Goal: Information Seeking & Learning: Check status

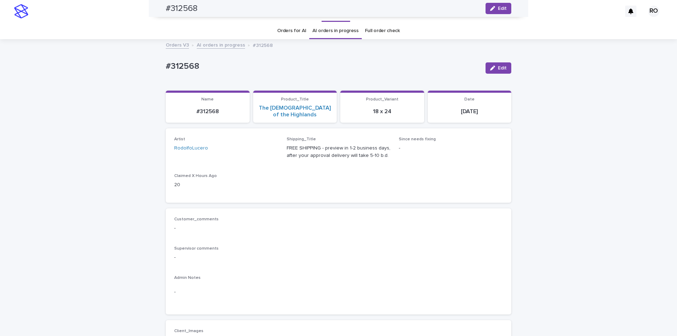
scroll to position [170, 0]
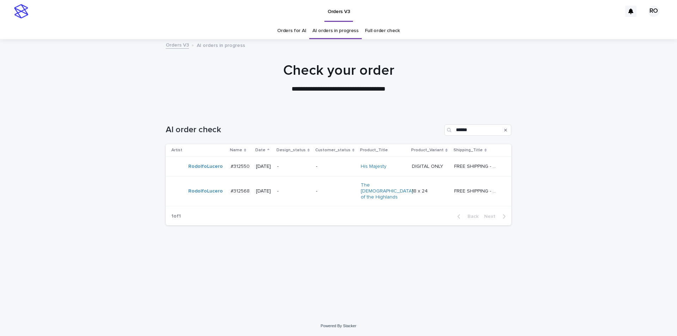
click at [310, 170] on div "-" at bounding box center [293, 167] width 33 height 12
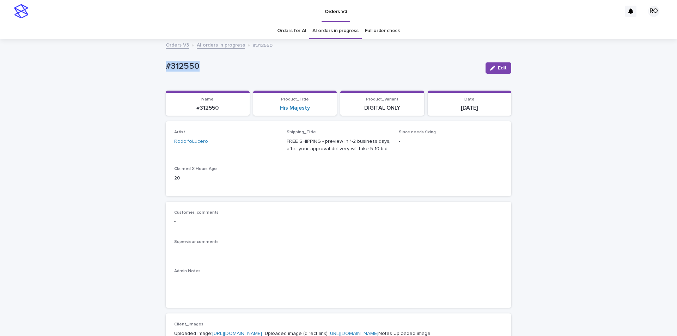
drag, startPoint x: 208, startPoint y: 67, endPoint x: 157, endPoint y: 68, distance: 51.5
copy p "#312550"
drag, startPoint x: 309, startPoint y: 109, endPoint x: 273, endPoint y: 112, distance: 36.5
click at [273, 112] on section "Product_Title His Majesty" at bounding box center [295, 103] width 84 height 25
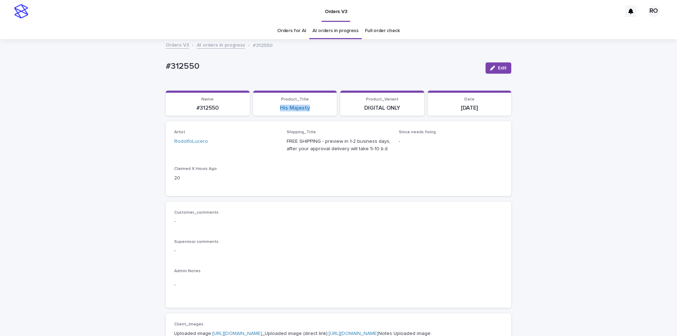
copy link "His Majesty"
drag, startPoint x: 400, startPoint y: 109, endPoint x: 362, endPoint y: 98, distance: 39.1
click at [362, 110] on p "DIGITAL ONLY" at bounding box center [381, 108] width 75 height 7
copy p "DIGITAL ONLY"
drag, startPoint x: 489, startPoint y: 112, endPoint x: 430, endPoint y: 99, distance: 60.4
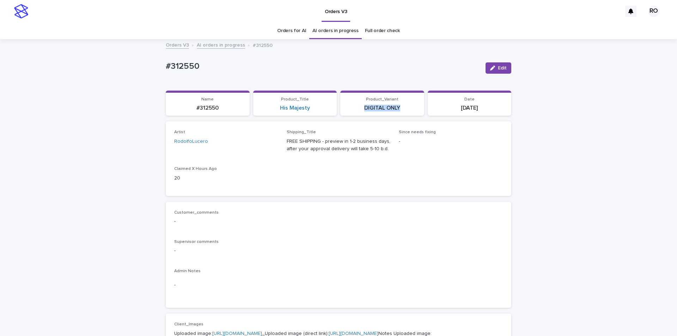
click at [449, 113] on section "Date [DATE]" at bounding box center [469, 103] width 84 height 25
copy p "[DATE]"
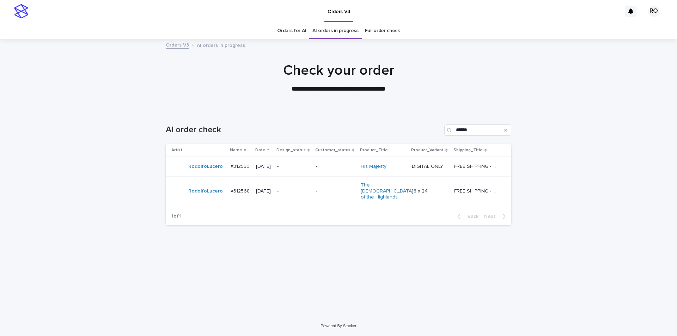
click at [310, 189] on p "-" at bounding box center [293, 191] width 33 height 6
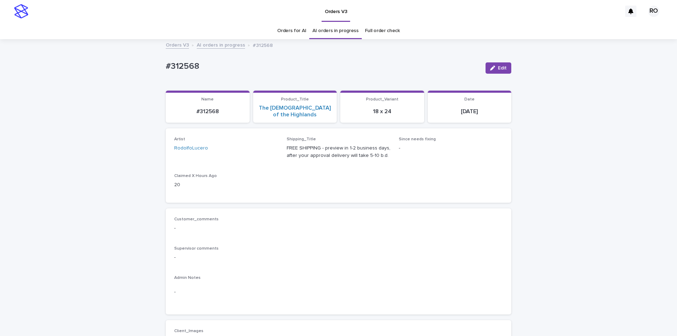
scroll to position [23, 0]
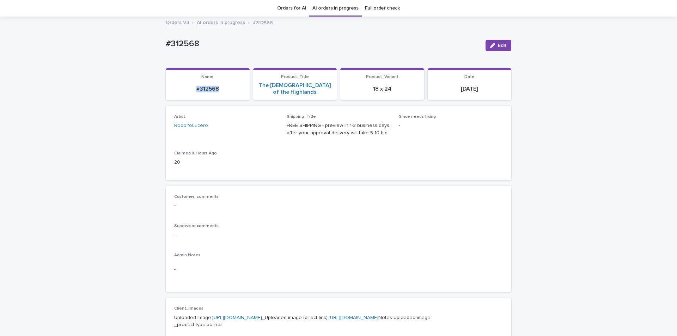
drag, startPoint x: 227, startPoint y: 91, endPoint x: 189, endPoint y: 89, distance: 38.1
click at [189, 89] on section "Name #312568" at bounding box center [208, 84] width 84 height 32
copy p "#312568"
drag, startPoint x: 315, startPoint y: 91, endPoint x: 259, endPoint y: 91, distance: 56.0
click at [260, 92] on section "Product_Title The [DEMOGRAPHIC_DATA] of the Highlands" at bounding box center [295, 84] width 84 height 32
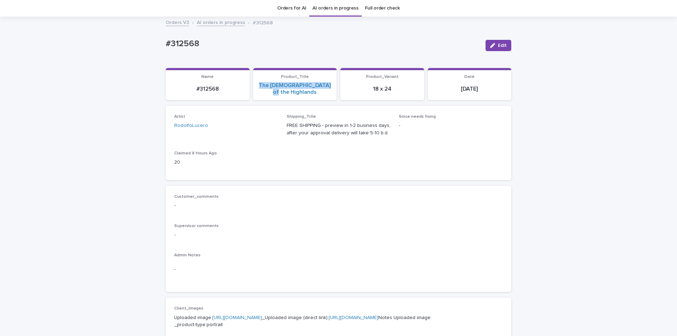
copy link "The [DEMOGRAPHIC_DATA] of the Highlands"
drag, startPoint x: 395, startPoint y: 90, endPoint x: 368, endPoint y: 71, distance: 33.2
click at [361, 91] on section "Product_Variant 18 x 24" at bounding box center [382, 84] width 84 height 32
copy p "18 x 24"
drag, startPoint x: 223, startPoint y: 90, endPoint x: 187, endPoint y: 101, distance: 37.0
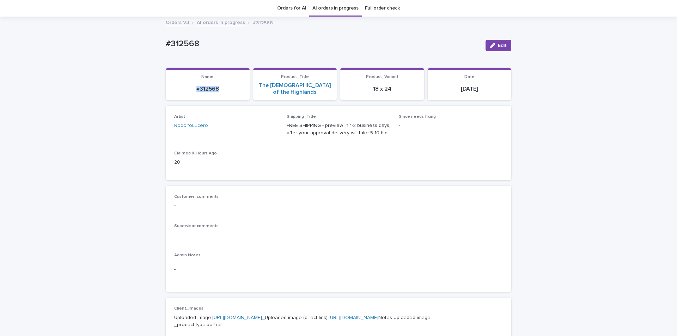
click at [188, 93] on section "Name #312568" at bounding box center [208, 84] width 84 height 32
copy p "#312568"
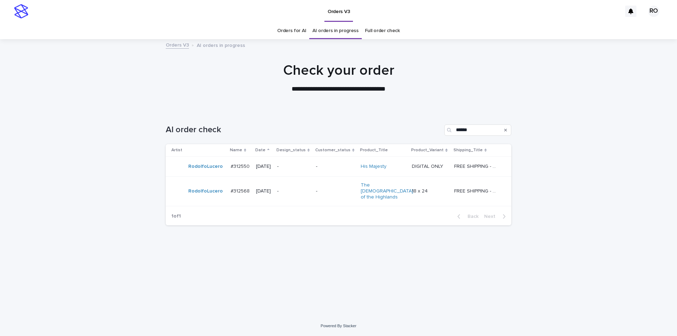
click at [240, 216] on div "1 of 1 Back Next" at bounding box center [338, 217] width 345 height 18
click at [332, 192] on div "-" at bounding box center [335, 191] width 39 height 12
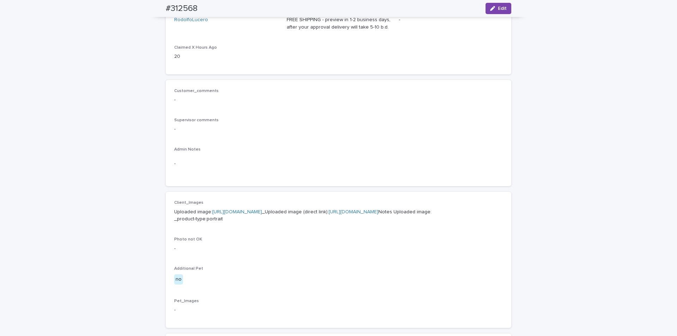
scroll to position [128, 0]
click at [245, 45] on p "Claimed X Hours Ago" at bounding box center [226, 47] width 104 height 5
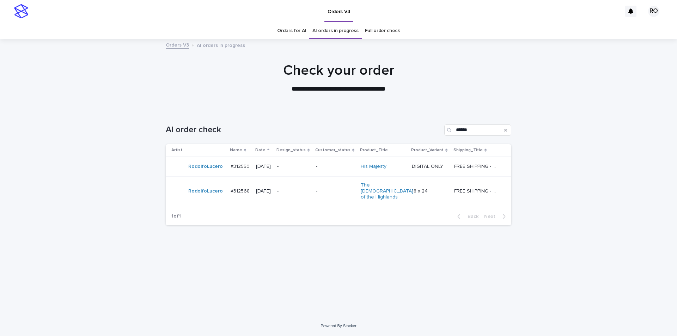
click at [300, 168] on p "-" at bounding box center [293, 167] width 33 height 6
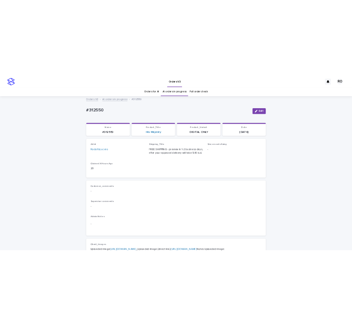
scroll to position [23, 0]
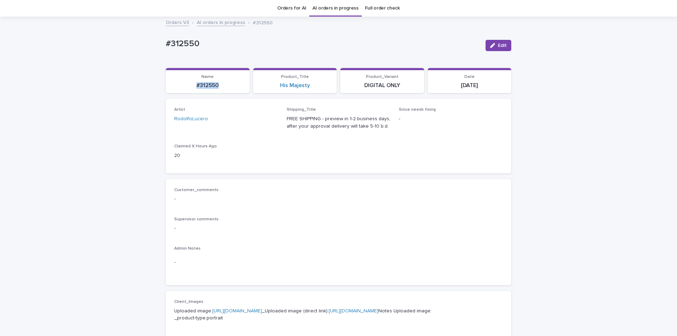
drag, startPoint x: 225, startPoint y: 88, endPoint x: 179, endPoint y: 93, distance: 46.4
click at [178, 88] on p "#312550" at bounding box center [207, 85] width 75 height 7
copy p "#312550"
click at [222, 252] on div "Admin Notes -" at bounding box center [338, 261] width 328 height 31
click at [262, 312] on link "[URL][DOMAIN_NAME]" at bounding box center [237, 310] width 50 height 5
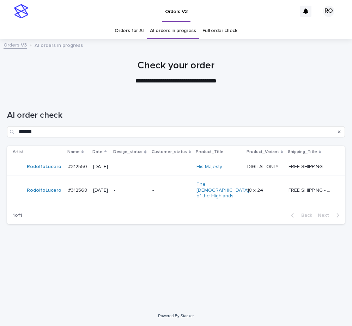
click at [158, 193] on td "-" at bounding box center [171, 189] width 44 height 29
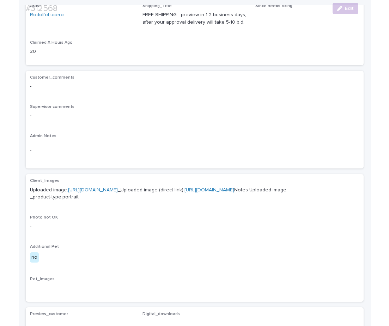
scroll to position [157, 0]
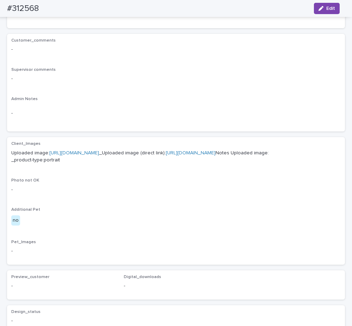
click at [99, 150] on link "[URL][DOMAIN_NAME]" at bounding box center [74, 152] width 50 height 5
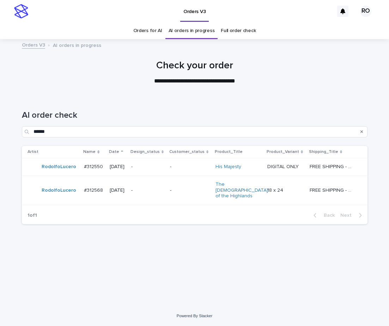
click at [142, 167] on p "-" at bounding box center [147, 167] width 33 height 6
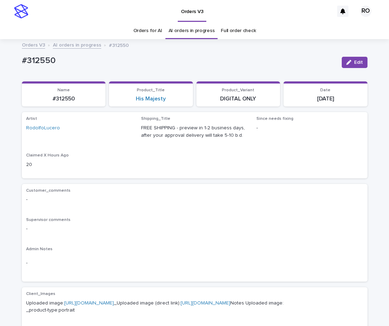
scroll to position [23, 0]
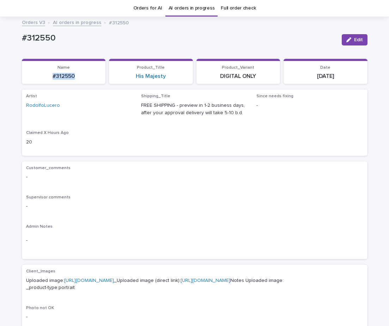
drag, startPoint x: 87, startPoint y: 81, endPoint x: 30, endPoint y: 80, distance: 57.1
click at [33, 83] on section "Name #312550" at bounding box center [64, 71] width 84 height 25
copy p "#312550"
